Goal: Task Accomplishment & Management: Understand process/instructions

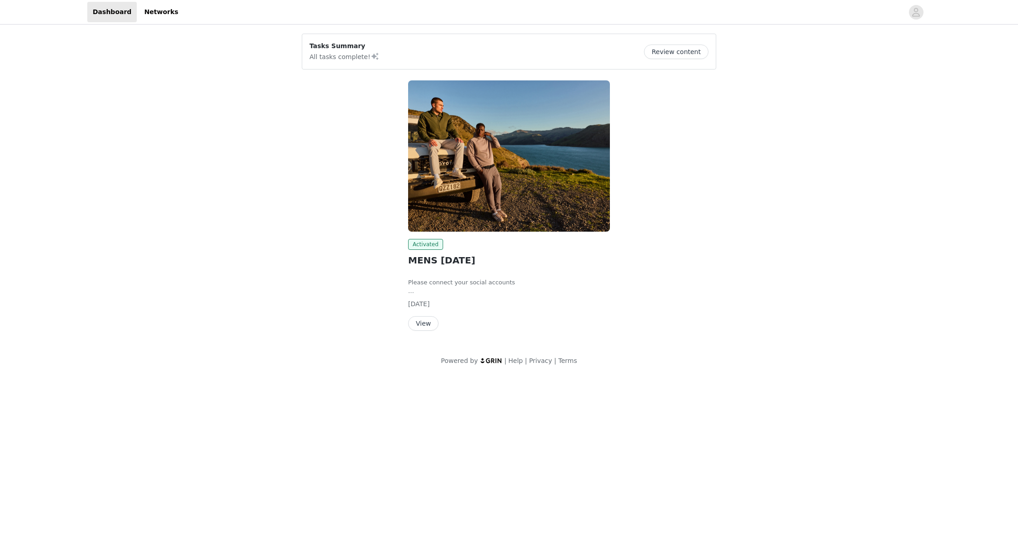
click at [671, 52] on button "Review content" at bounding box center [676, 52] width 65 height 15
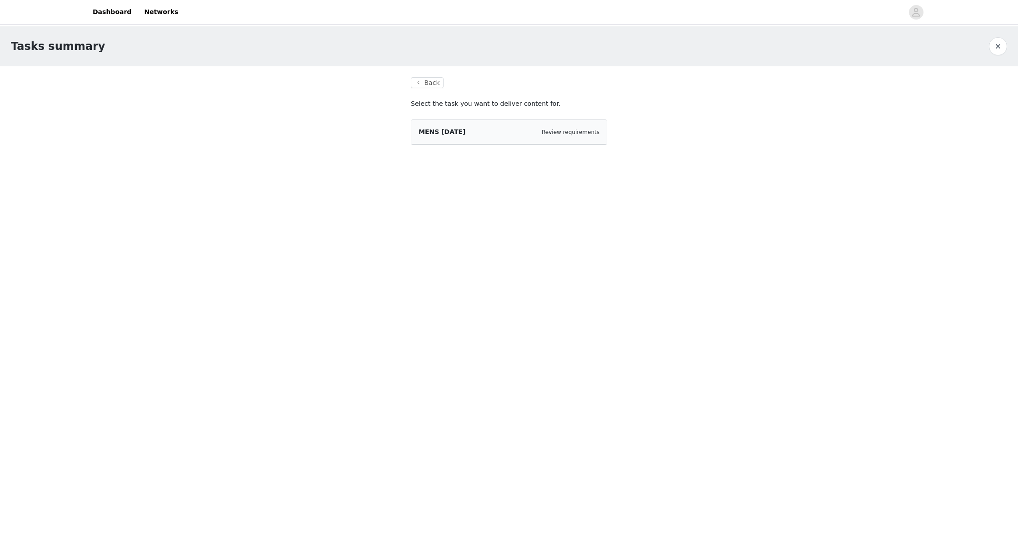
click at [569, 136] on div "Review requirements" at bounding box center [571, 132] width 58 height 9
click at [456, 139] on div "MENS SEPTEMBER 2025 Review requirements" at bounding box center [508, 132] width 195 height 25
click at [453, 134] on span "MENS [DATE]" at bounding box center [441, 131] width 47 height 7
click at [557, 131] on link "Review requirements" at bounding box center [571, 132] width 58 height 6
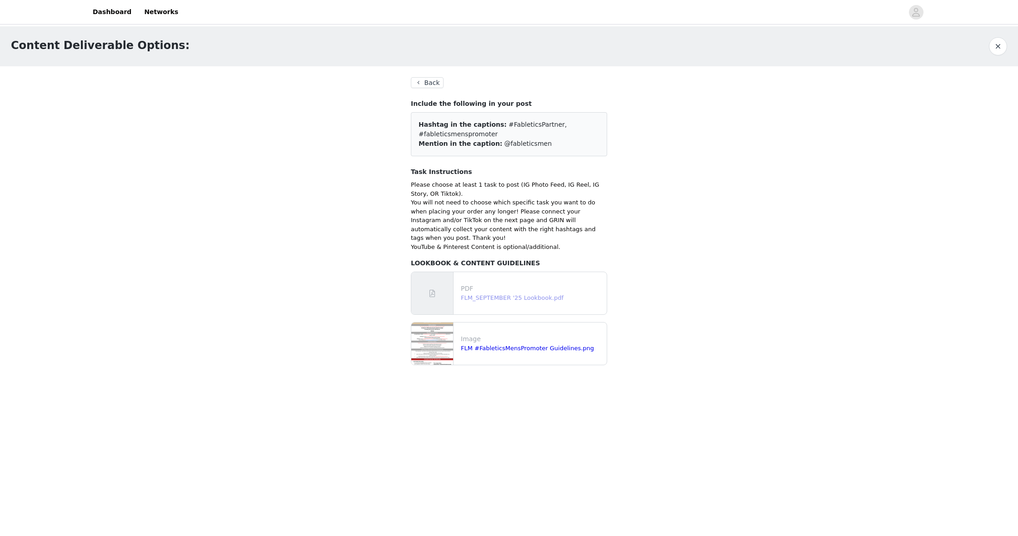
click at [506, 294] on link "FLM_SEPTEMBER '25 Lookbook.pdf" at bounding box center [512, 297] width 103 height 7
click at [493, 345] on div "Image FLM #FableticsMensPromoter Guidelines.png" at bounding box center [531, 344] width 149 height 26
click at [473, 345] on link "FLM #FableticsMensPromoter Guidelines.png" at bounding box center [527, 348] width 133 height 7
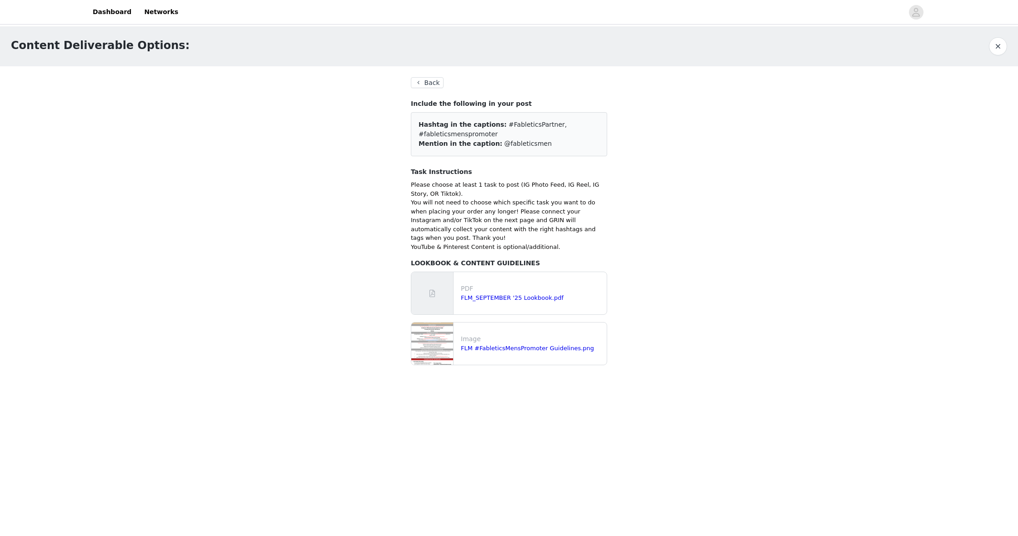
click at [435, 80] on button "Back" at bounding box center [427, 82] width 33 height 11
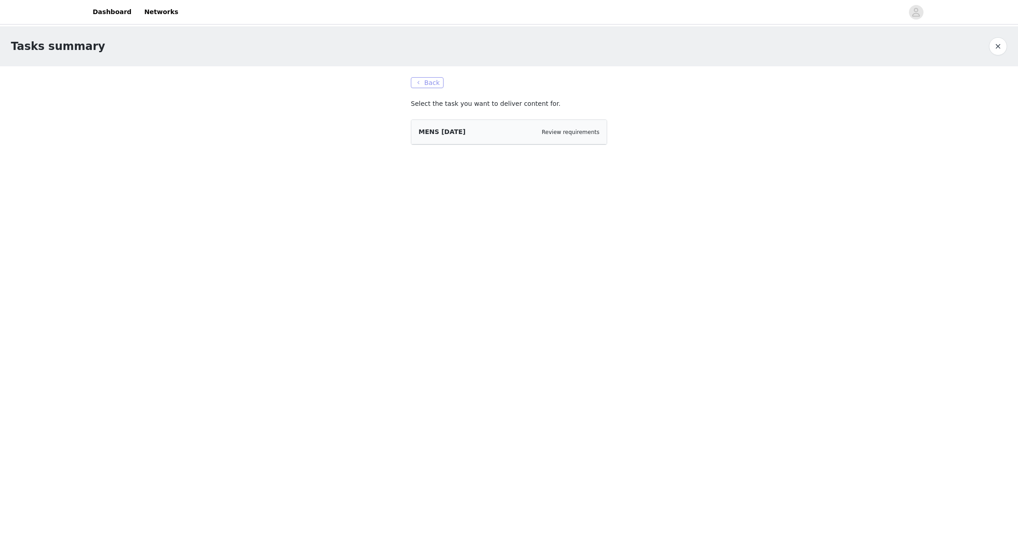
click at [428, 85] on button "Back" at bounding box center [427, 82] width 33 height 11
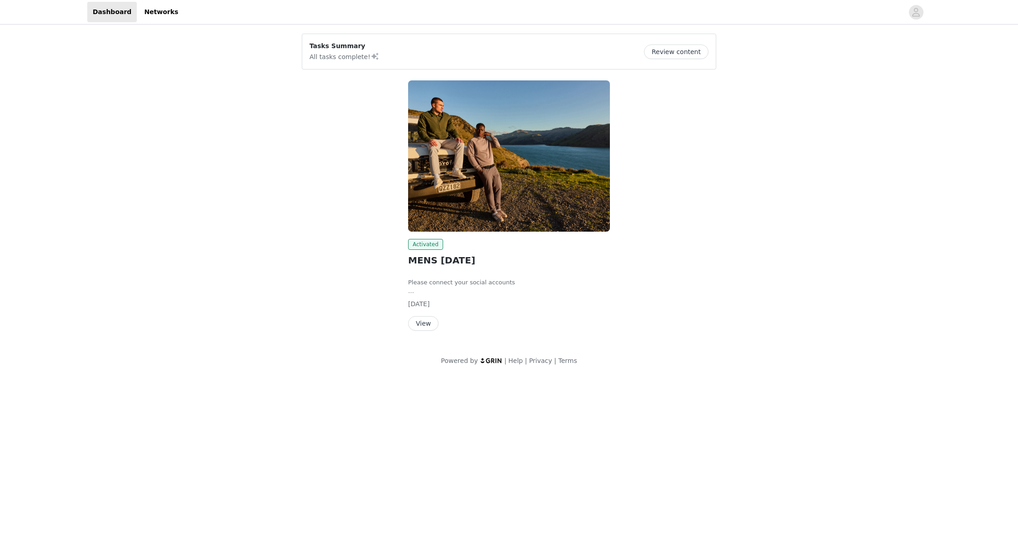
click at [421, 324] on button "View" at bounding box center [423, 323] width 30 height 15
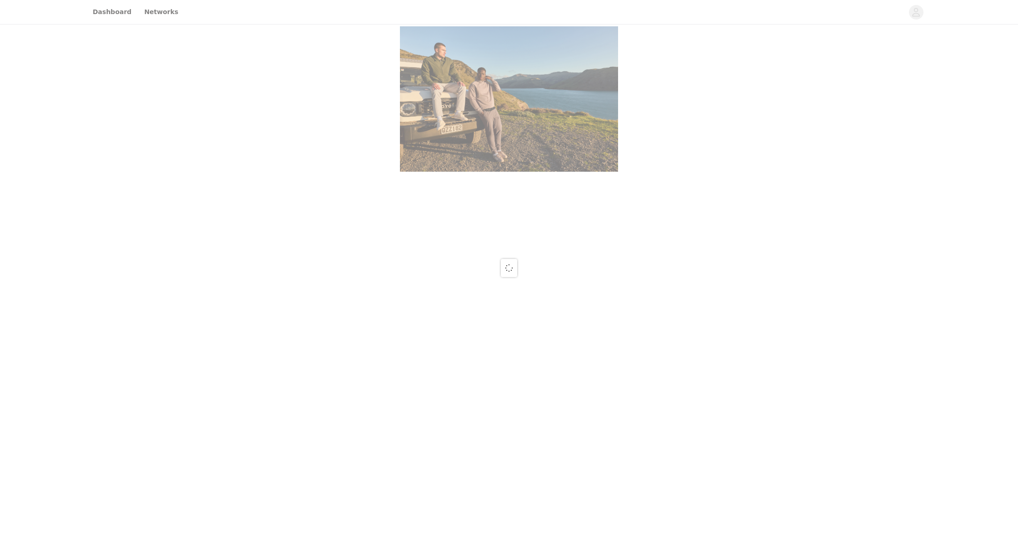
click at [503, 246] on div at bounding box center [509, 268] width 1018 height 536
click at [112, 12] on div at bounding box center [509, 268] width 1018 height 536
click at [110, 12] on div at bounding box center [509, 268] width 1018 height 536
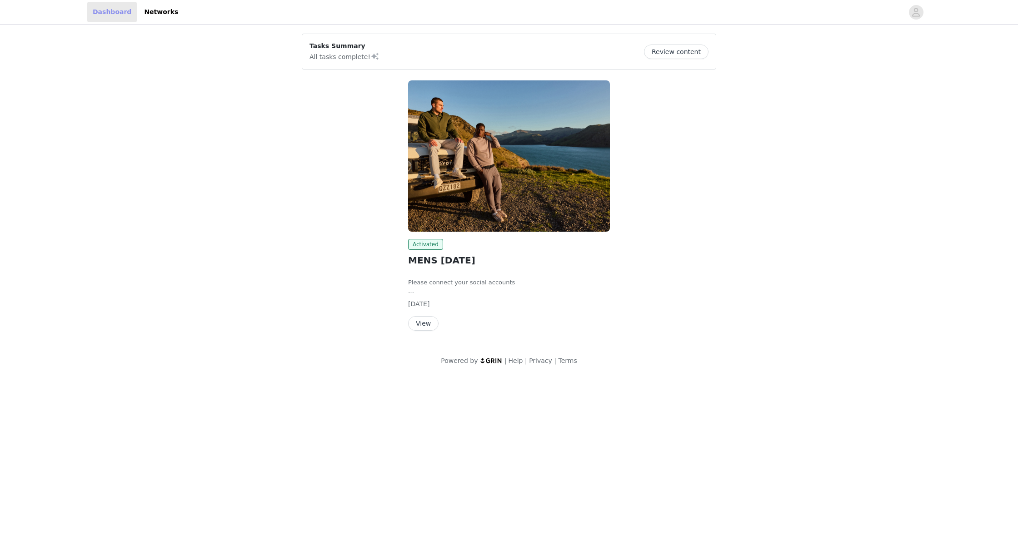
click at [109, 13] on link "Dashboard" at bounding box center [112, 12] width 50 height 20
click at [149, 15] on link "Networks" at bounding box center [161, 12] width 45 height 20
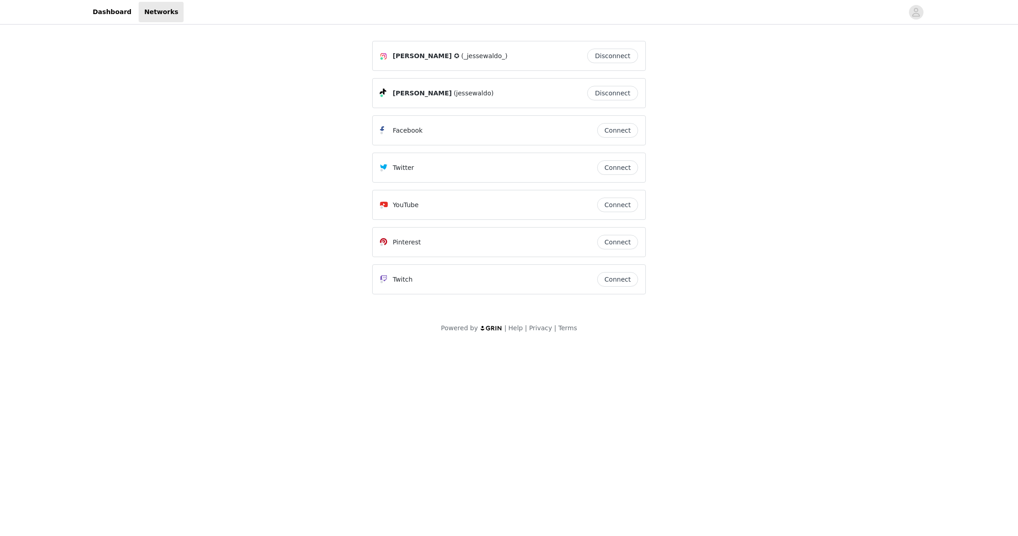
click at [382, 57] on icon at bounding box center [381, 58] width 5 height 5
click at [107, 16] on link "Dashboard" at bounding box center [112, 12] width 50 height 20
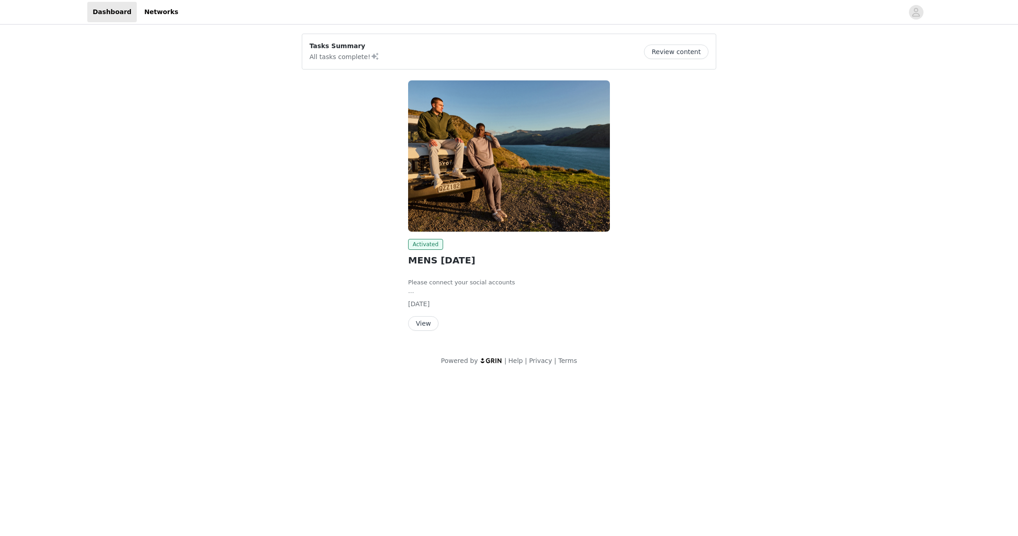
scroll to position [1, 0]
click at [693, 51] on button "Review content" at bounding box center [676, 52] width 65 height 15
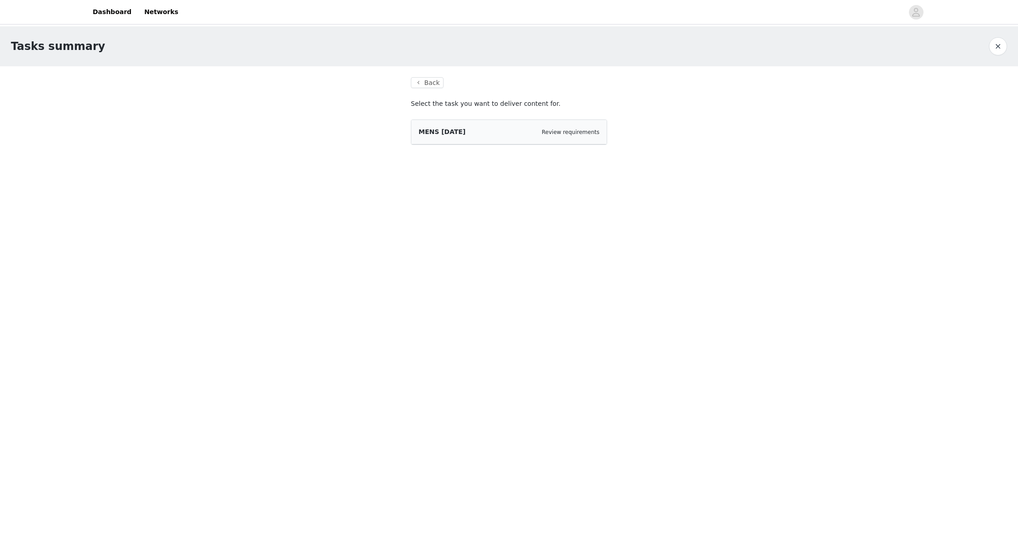
scroll to position [1, 0]
click at [465, 133] on span "MENS [DATE]" at bounding box center [441, 131] width 47 height 7
click at [461, 133] on span "MENS [DATE]" at bounding box center [441, 131] width 47 height 7
click at [457, 133] on span "MENS [DATE]" at bounding box center [441, 131] width 47 height 7
click at [454, 132] on span "MENS [DATE]" at bounding box center [441, 131] width 47 height 7
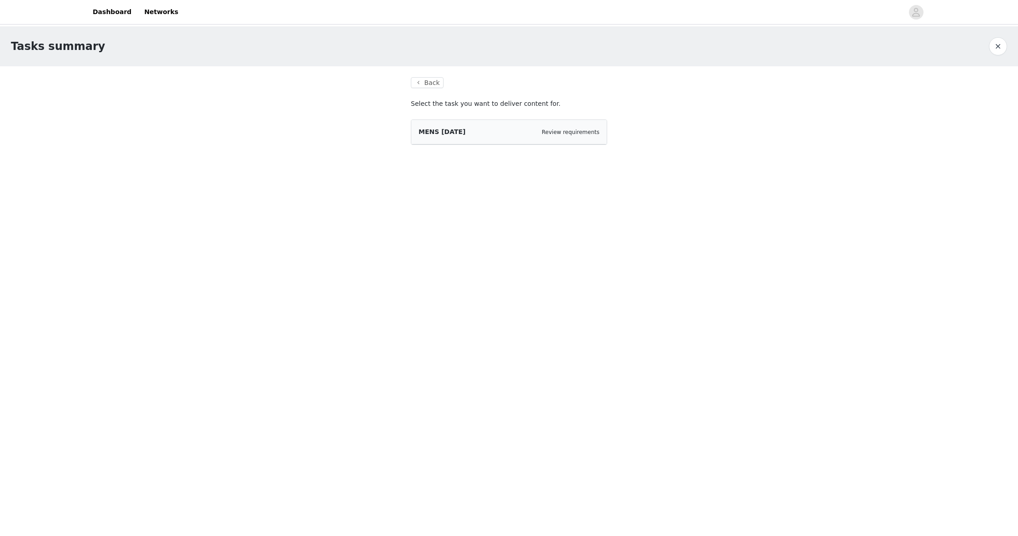
click at [448, 132] on span "MENS [DATE]" at bounding box center [441, 131] width 47 height 7
drag, startPoint x: 454, startPoint y: 132, endPoint x: 490, endPoint y: 133, distance: 36.4
click at [462, 132] on span "MENS [DATE]" at bounding box center [441, 131] width 47 height 7
click at [465, 133] on span "MENS [DATE]" at bounding box center [441, 131] width 47 height 7
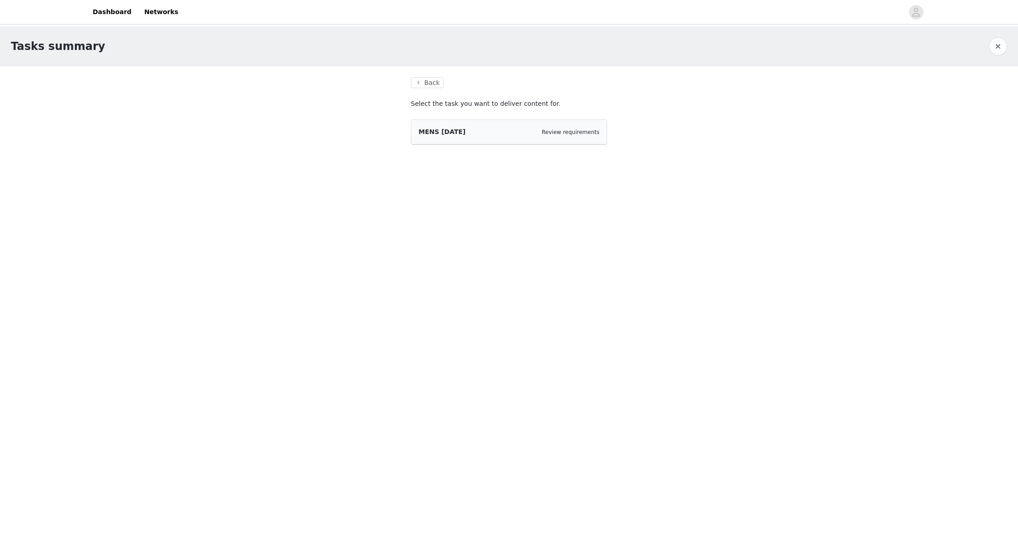
click at [506, 108] on p "Select the task you want to deliver content for." at bounding box center [509, 104] width 196 height 10
click at [565, 129] on link "Review requirements" at bounding box center [571, 132] width 58 height 6
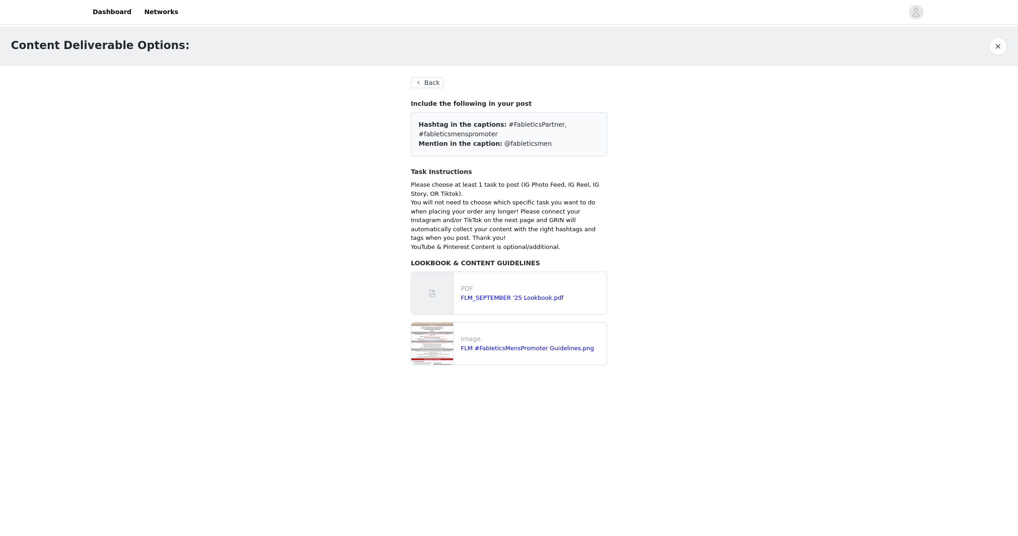
click at [435, 82] on button "Back" at bounding box center [427, 82] width 33 height 11
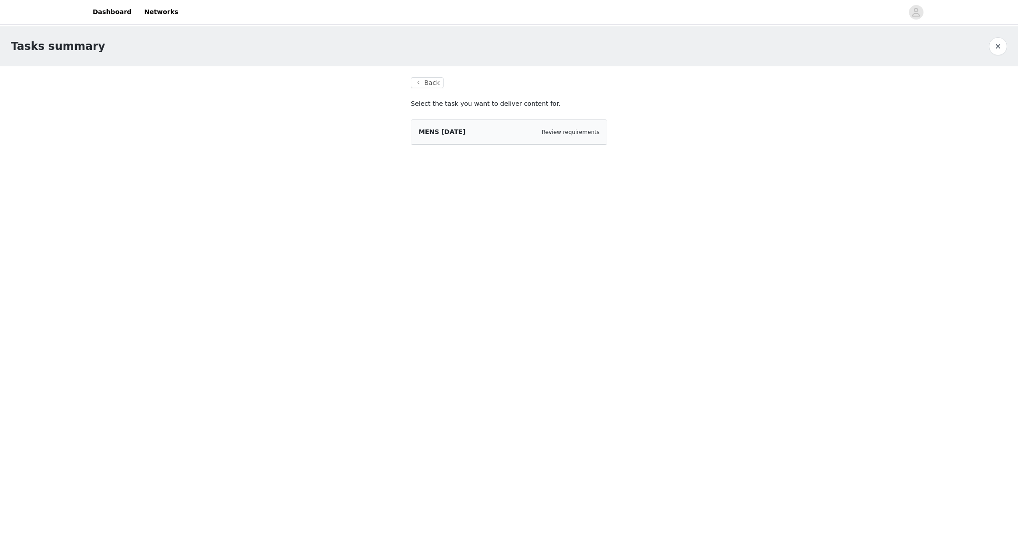
click at [435, 82] on button "Back" at bounding box center [427, 82] width 33 height 11
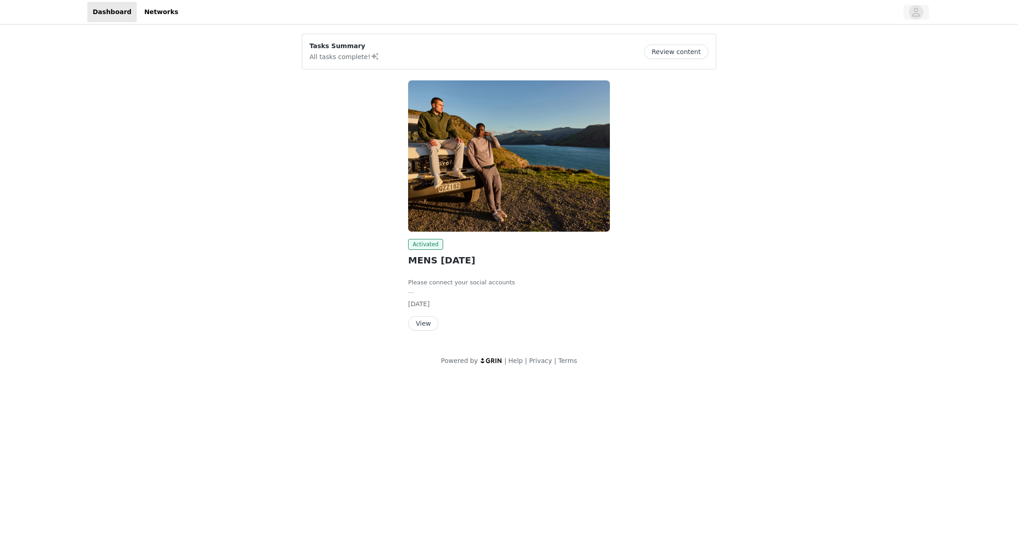
click at [921, 12] on span "button" at bounding box center [916, 12] width 15 height 15
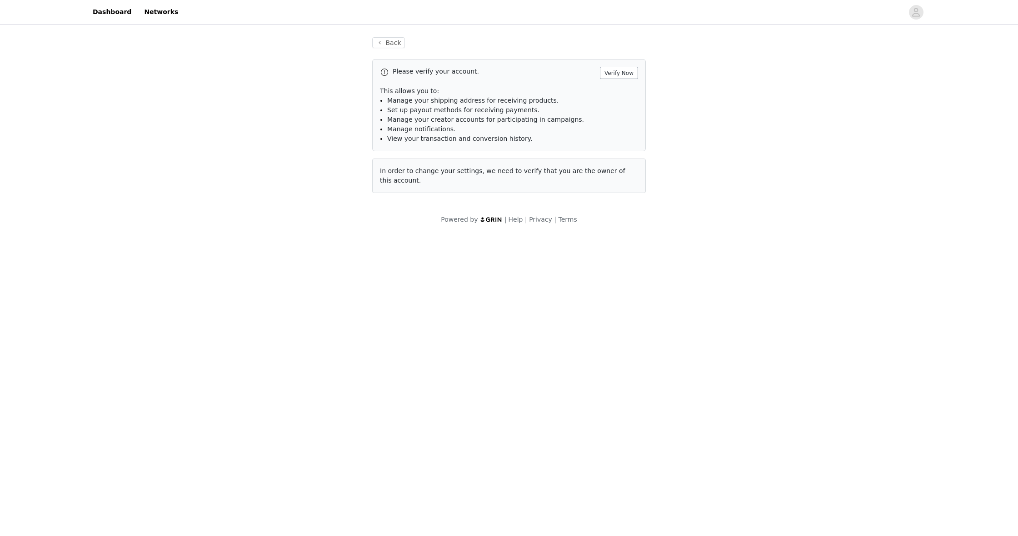
click at [612, 73] on button "Verify Now" at bounding box center [619, 73] width 38 height 12
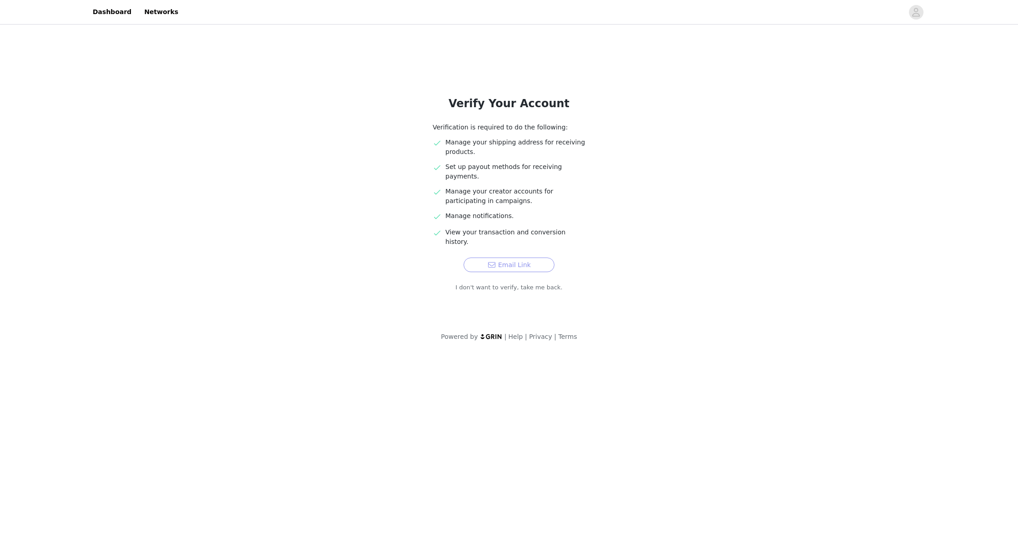
click at [518, 258] on button "Email Link" at bounding box center [508, 265] width 91 height 15
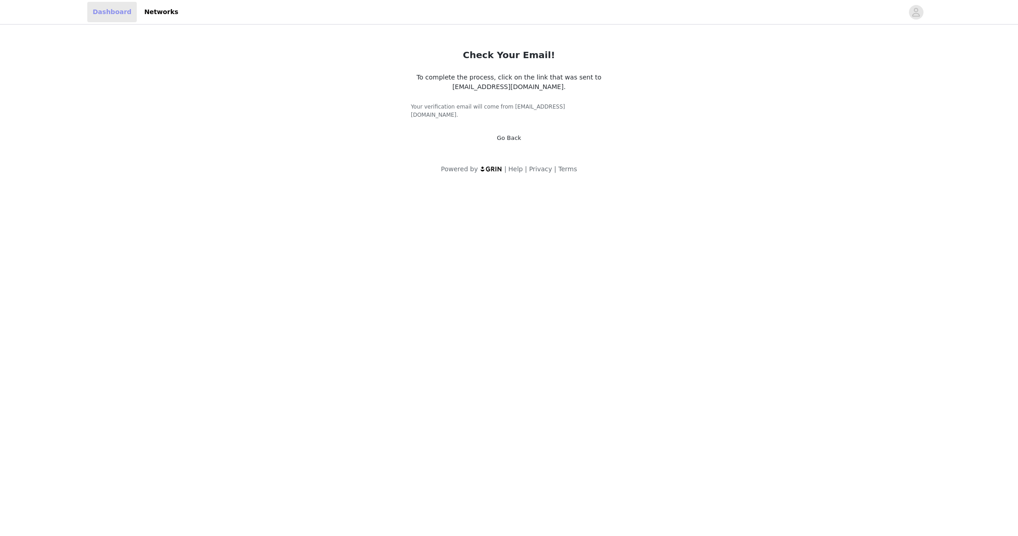
click at [98, 16] on link "Dashboard" at bounding box center [112, 12] width 50 height 20
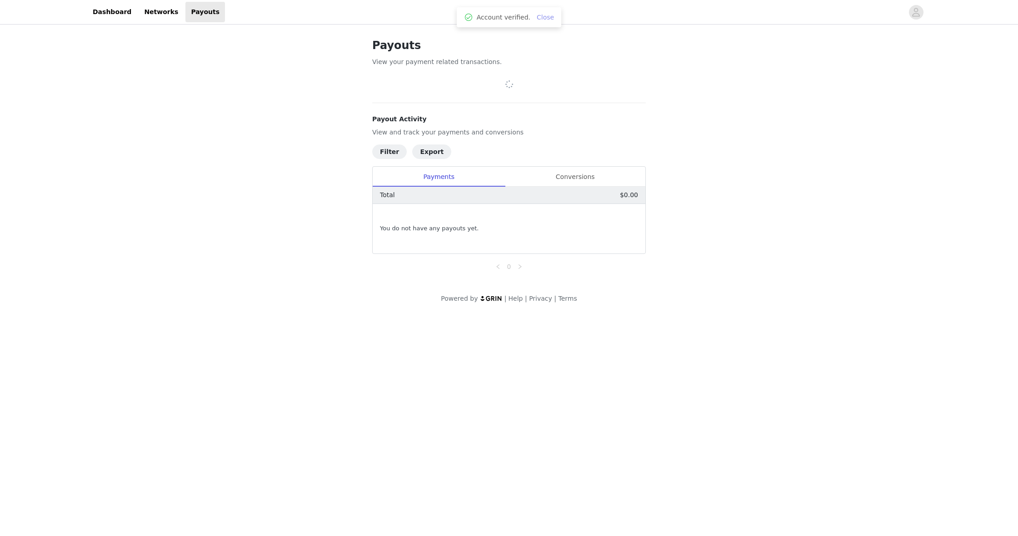
click at [545, 17] on link "Close" at bounding box center [545, 17] width 17 height 7
click at [597, 179] on div "Conversions" at bounding box center [575, 177] width 140 height 20
click at [478, 184] on div "Payments" at bounding box center [439, 177] width 132 height 20
click at [150, 16] on link "Networks" at bounding box center [161, 12] width 45 height 20
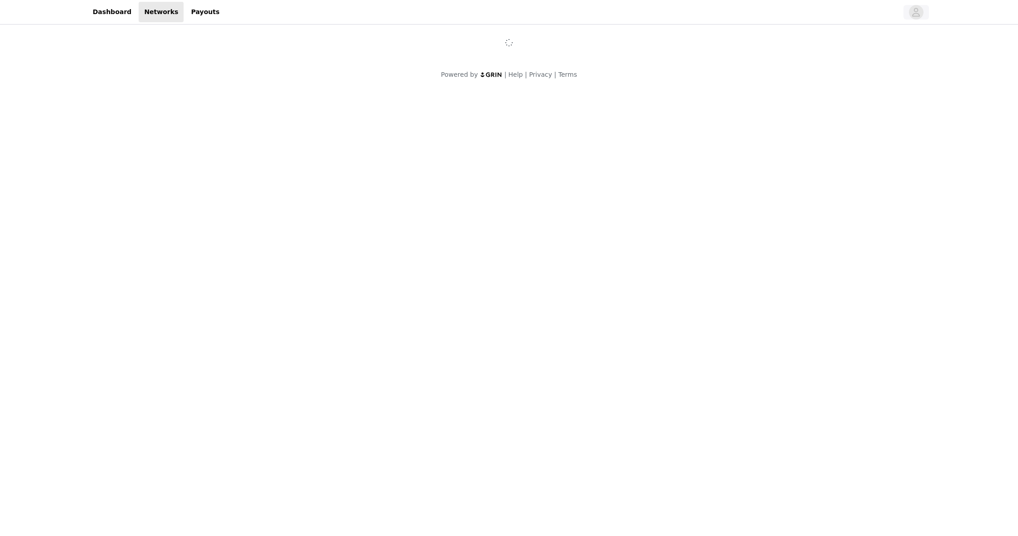
click at [913, 14] on icon "avatar" at bounding box center [916, 12] width 8 height 9
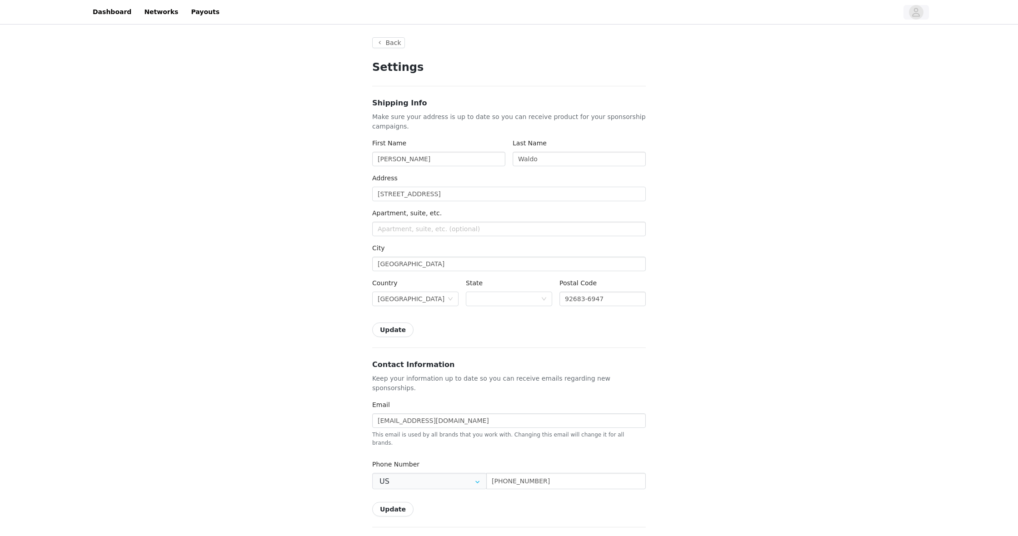
type input "+1 ([GEOGRAPHIC_DATA])"
click at [125, 14] on link "Dashboard" at bounding box center [112, 12] width 50 height 20
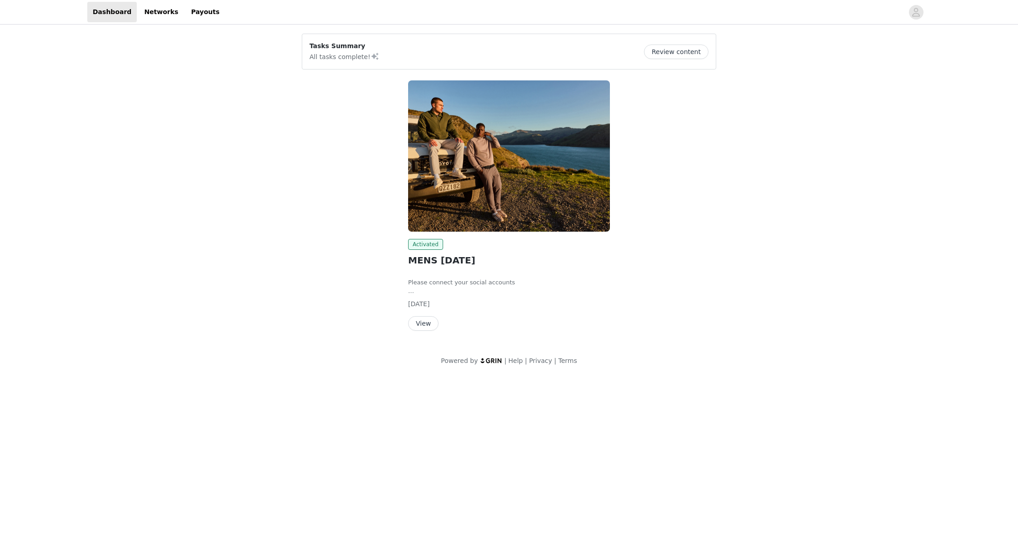
click at [682, 52] on button "Review content" at bounding box center [676, 52] width 65 height 15
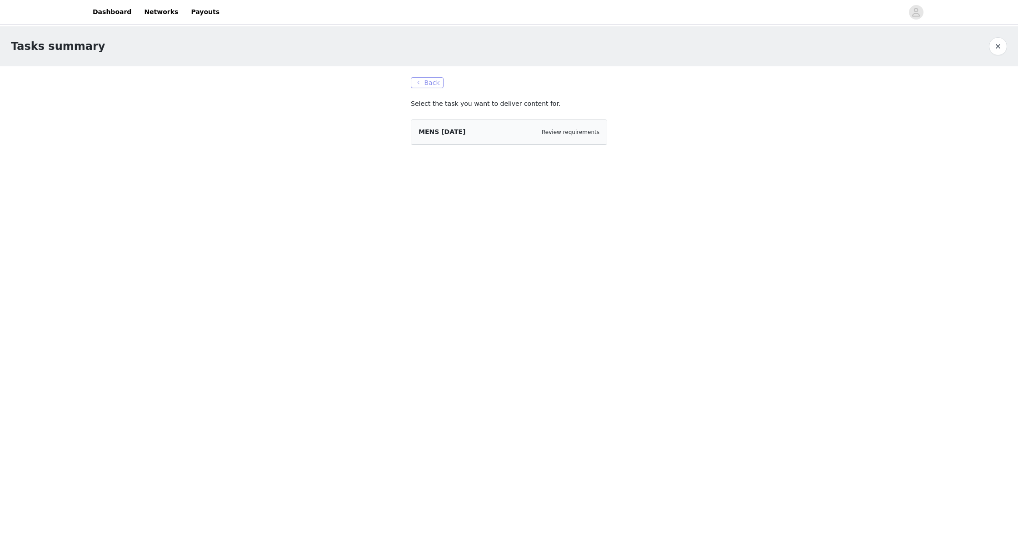
click at [416, 80] on button "Back" at bounding box center [427, 82] width 33 height 11
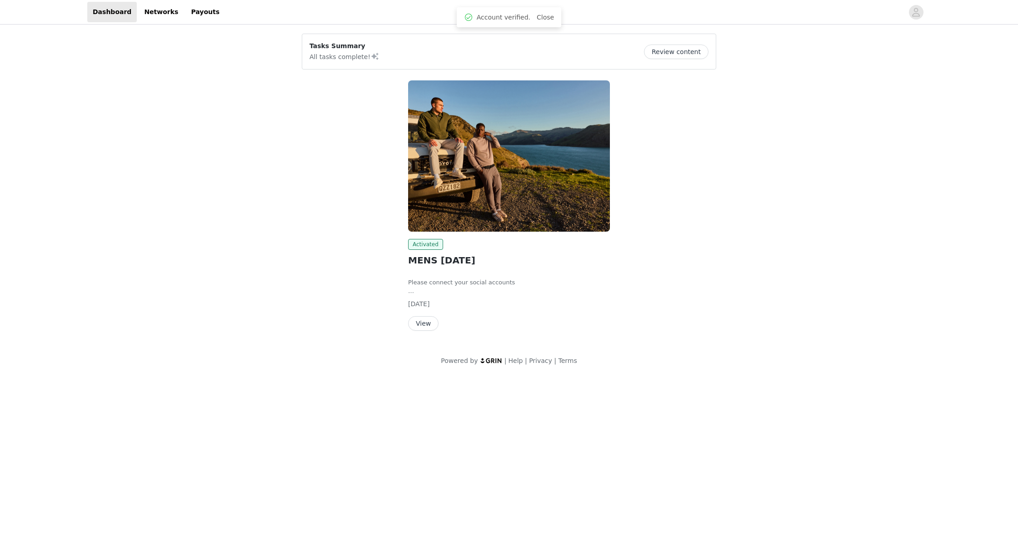
click at [416, 324] on button "View" at bounding box center [423, 323] width 30 height 15
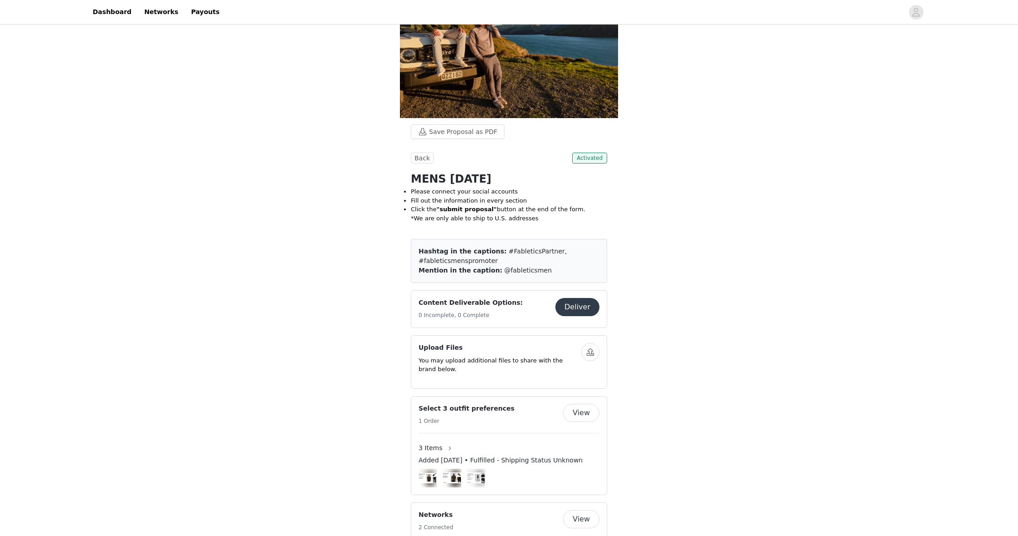
scroll to position [54, 0]
click at [588, 306] on button "Deliver" at bounding box center [577, 307] width 44 height 18
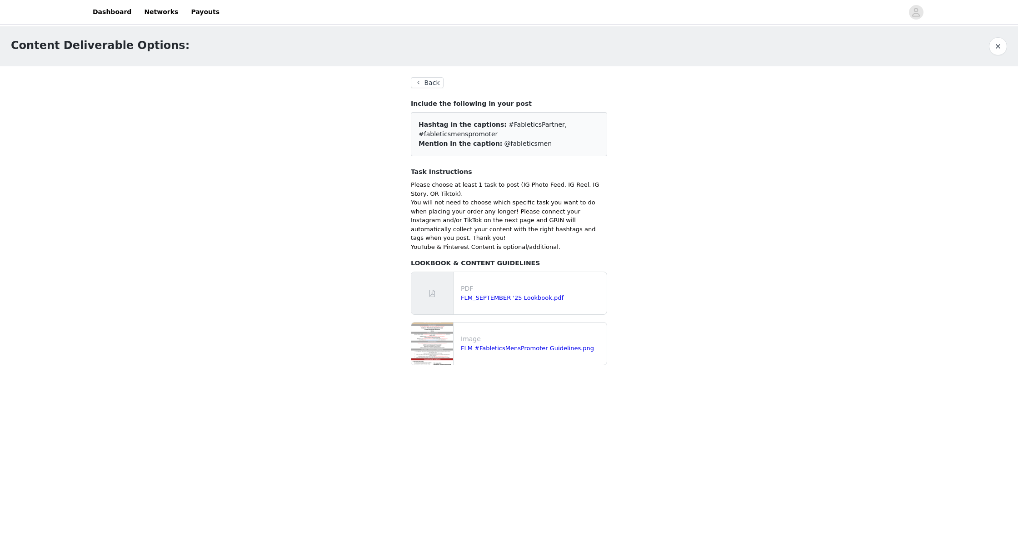
click at [430, 83] on button "Back" at bounding box center [427, 82] width 33 height 11
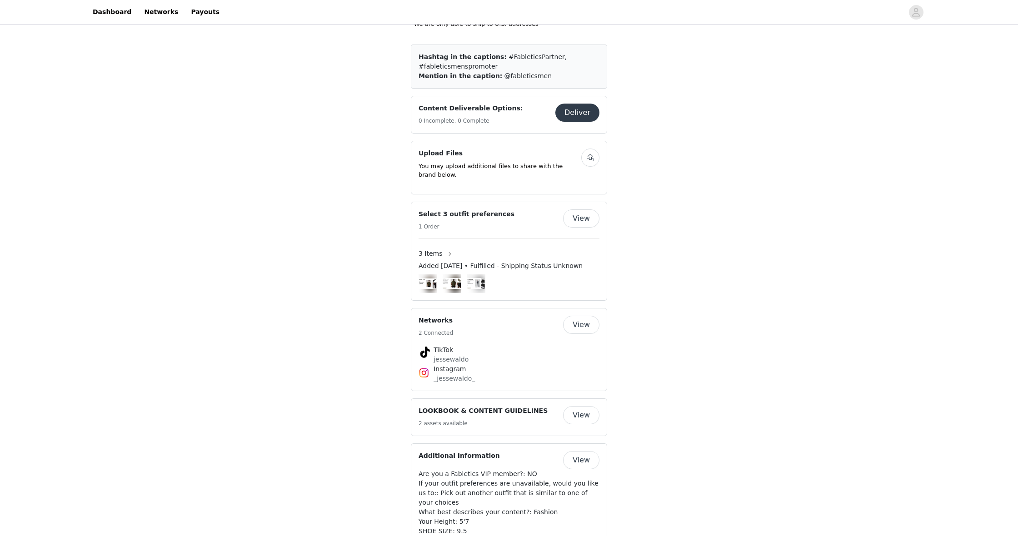
scroll to position [249, 0]
click at [585, 219] on button "View" at bounding box center [581, 218] width 36 height 18
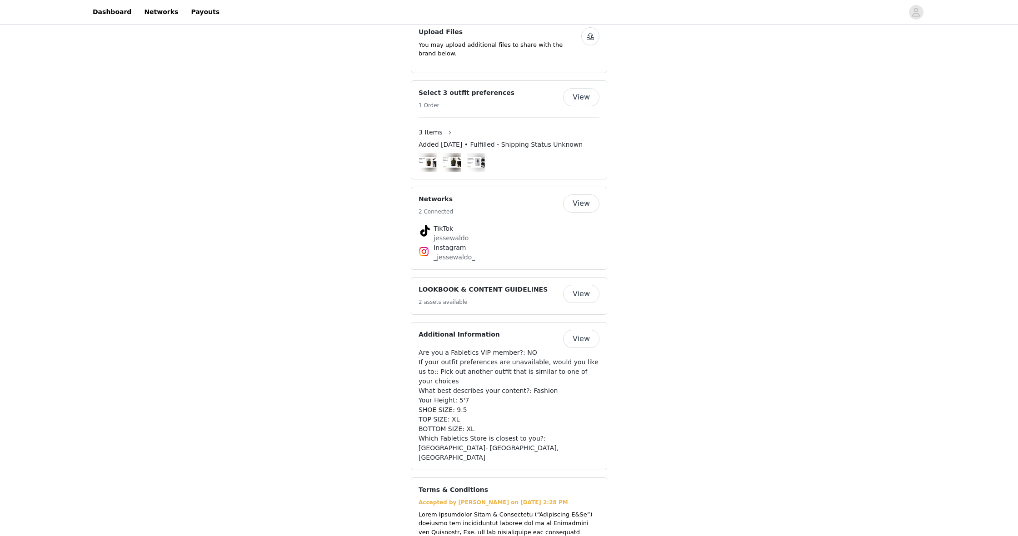
scroll to position [368, 0]
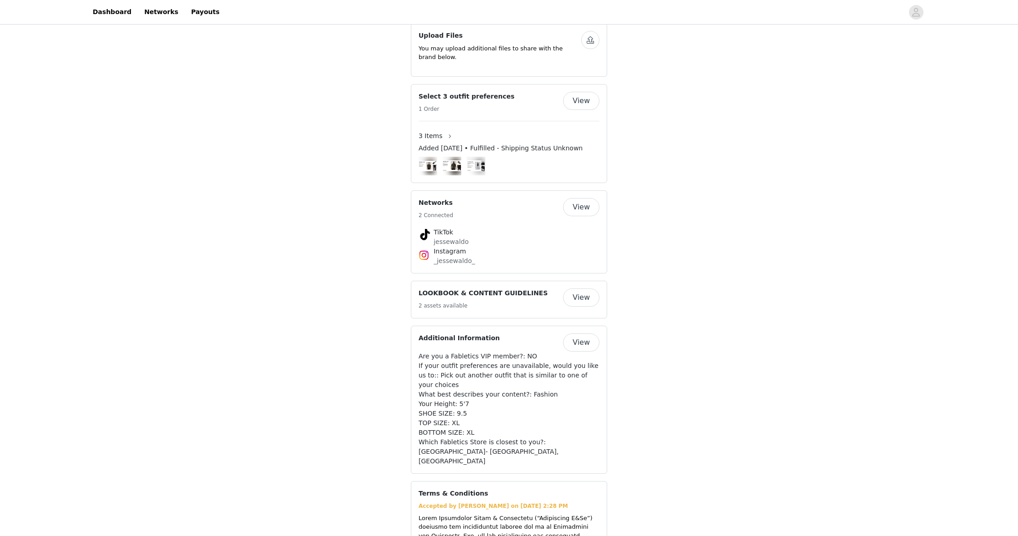
click at [582, 295] on button "View" at bounding box center [581, 297] width 36 height 18
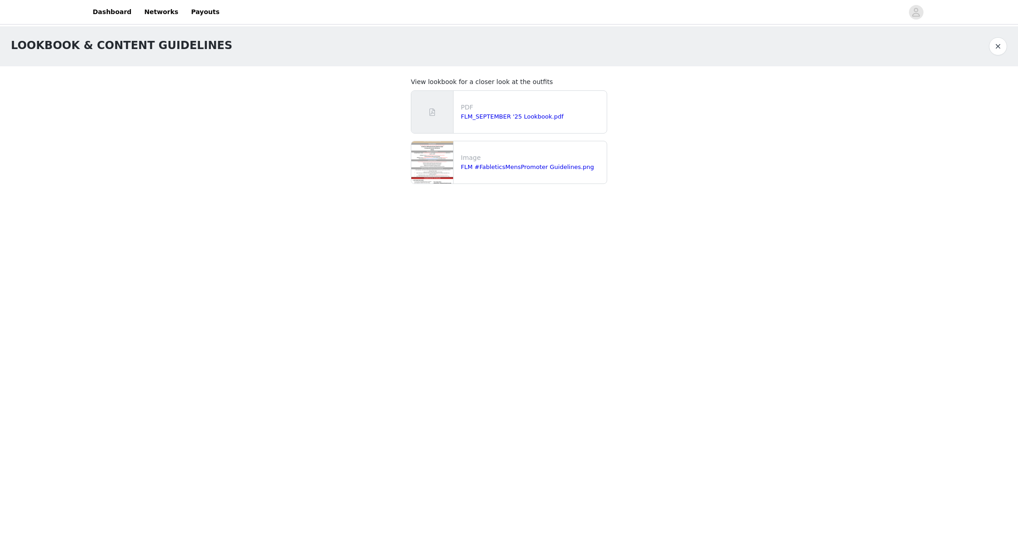
scroll to position [0, 0]
click at [1005, 46] on button "button" at bounding box center [998, 46] width 18 height 18
